Goal: Task Accomplishment & Management: Complete application form

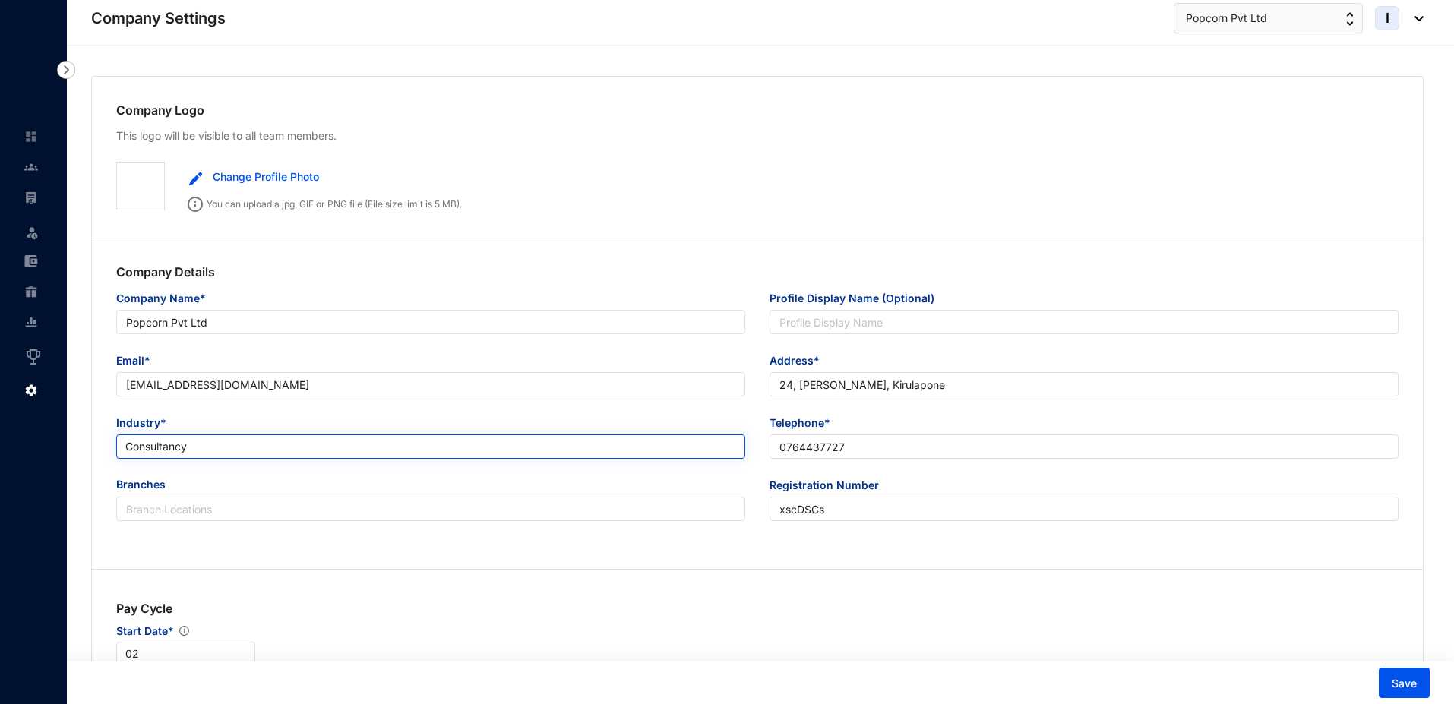
type input "Popcorn Pvt Ltd"
type input "[EMAIL_ADDRESS][DOMAIN_NAME]"
type input "24, [PERSON_NAME], Kirulapone"
type input "0764437727"
type input "xscDSCs"
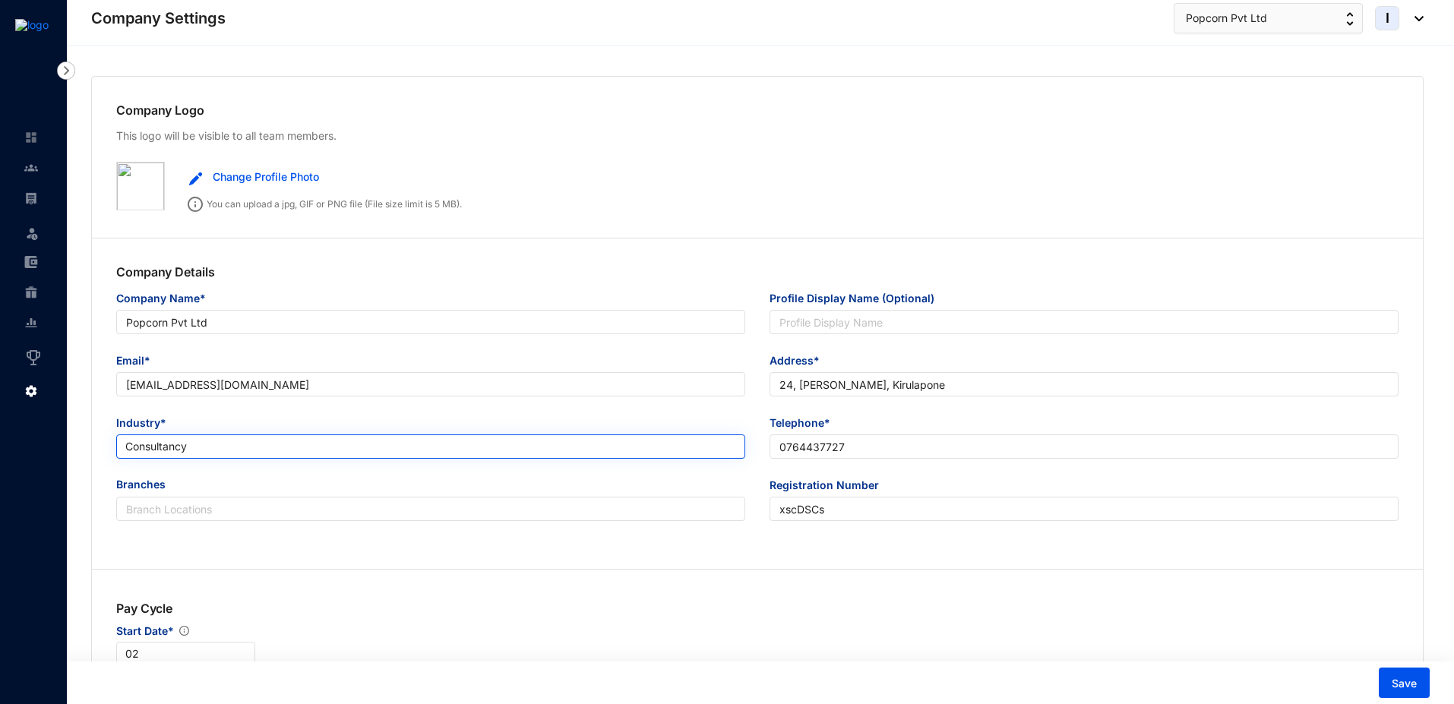
type input "A"
type input "769876"
type input "1"
type input "8.5"
type input "2"
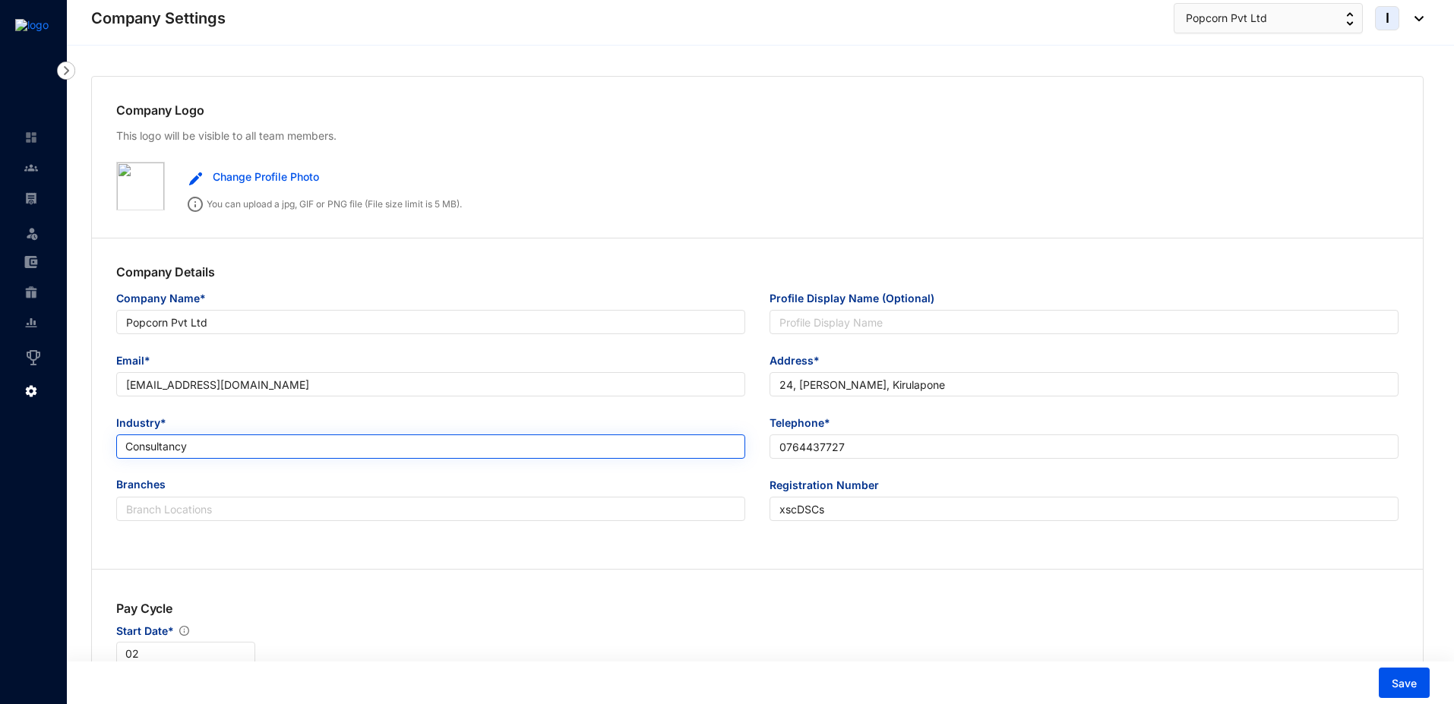
type input "3"
radio input "true"
checkbox input "true"
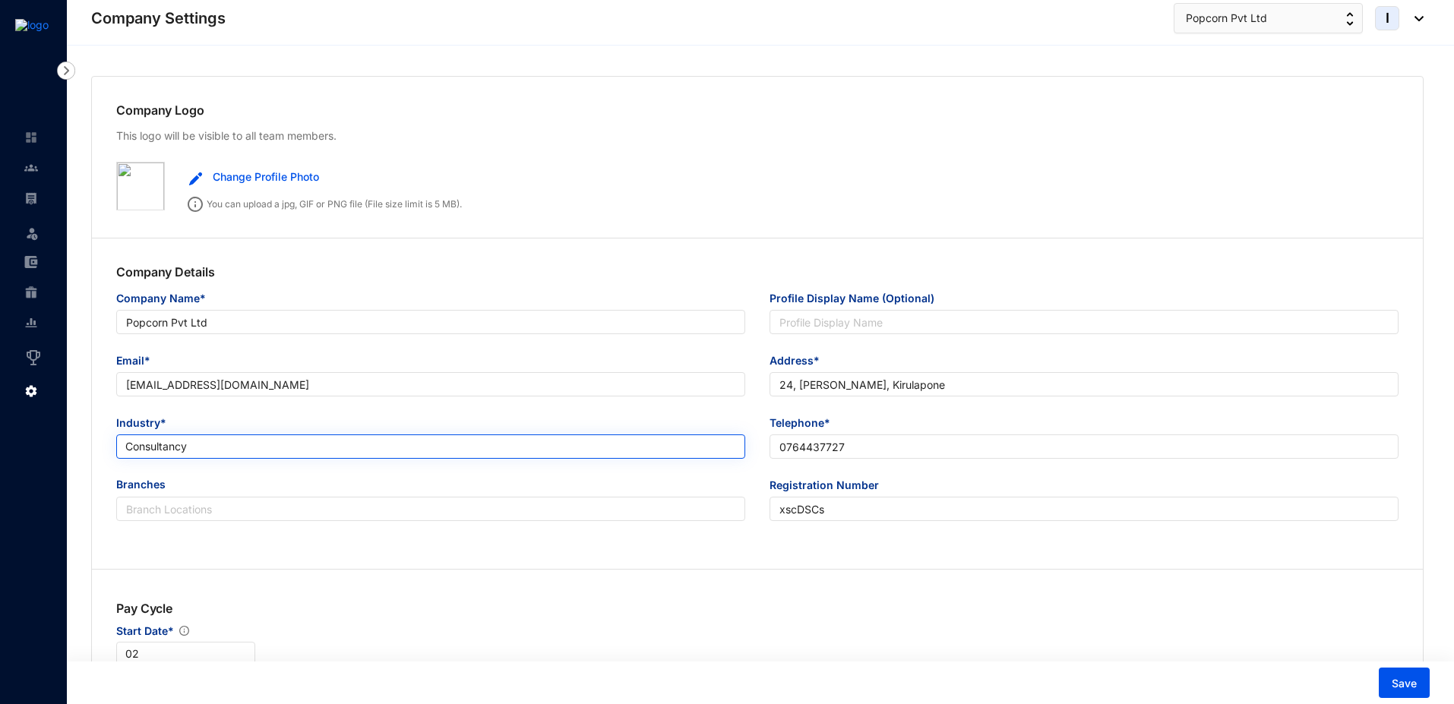
checkbox input "true"
